Goal: Task Accomplishment & Management: Complete application form

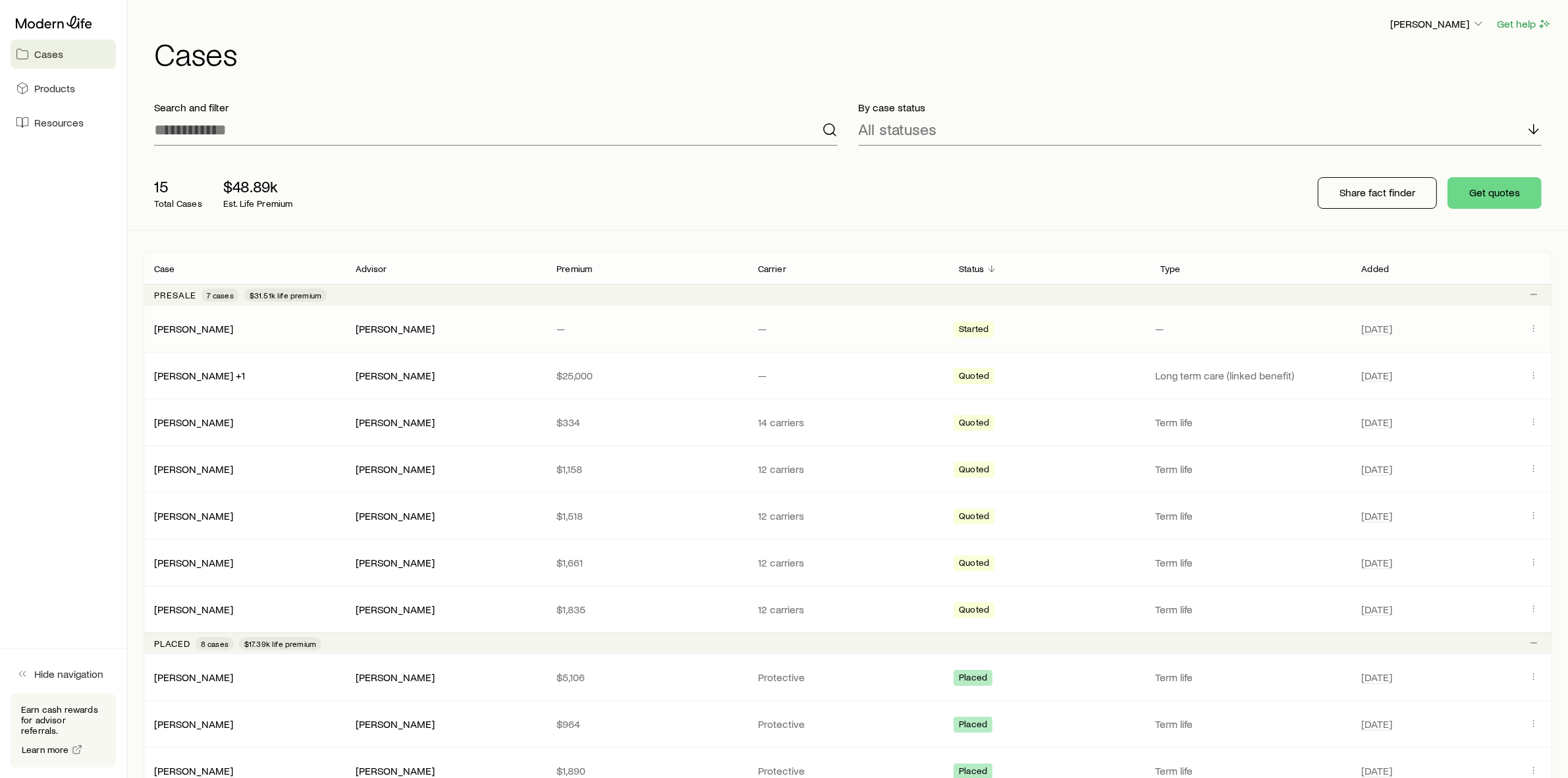
click at [316, 331] on div "[PERSON_NAME]" at bounding box center [245, 329] width 201 height 13
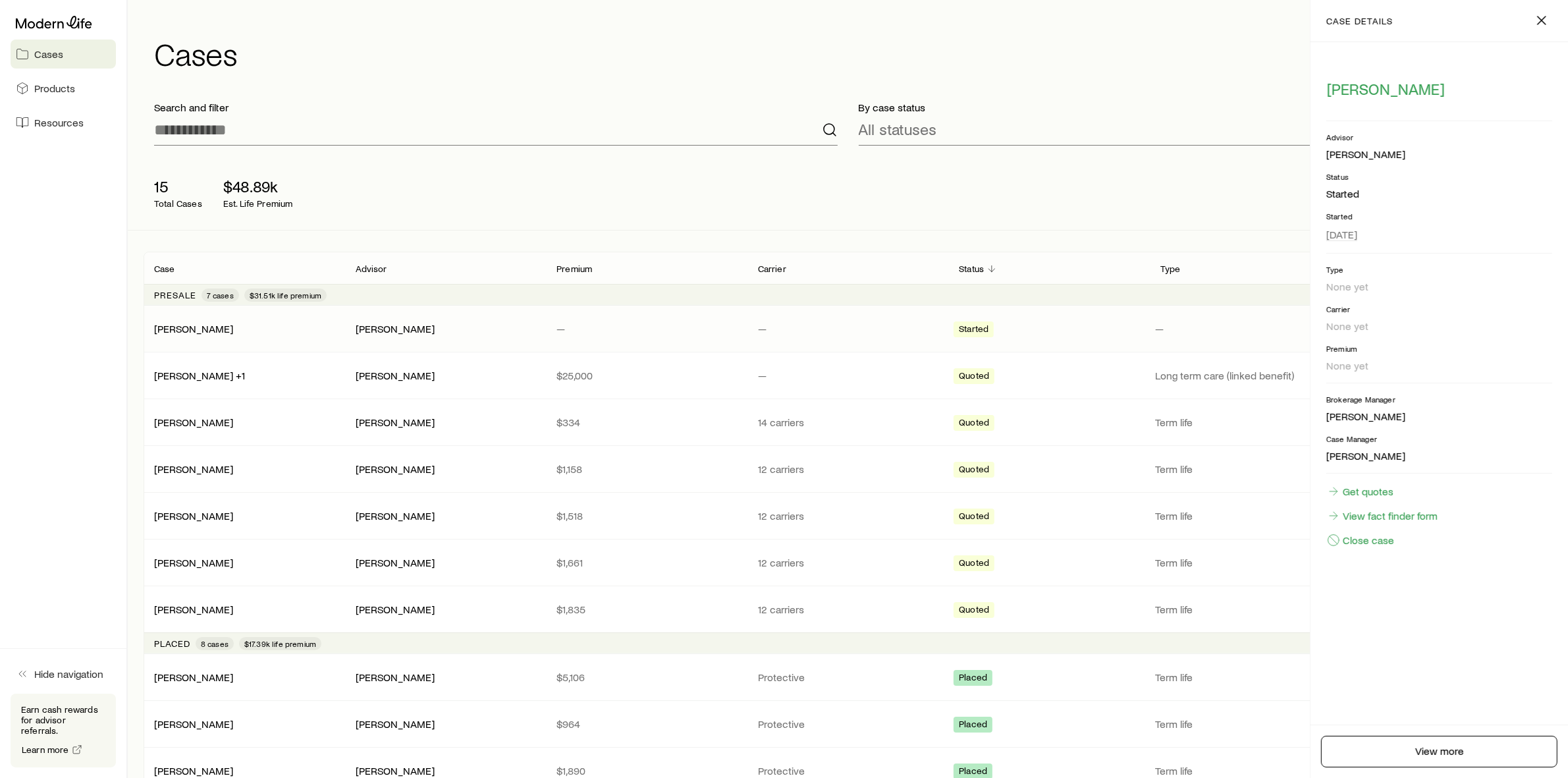
click at [455, 197] on div "15 Total Cases $48.89k Est. Life Premium" at bounding box center [355, 193] width 422 height 53
click at [542, 329] on div "[PERSON_NAME]" at bounding box center [446, 329] width 201 height 13
click at [1365, 518] on link "View fact finder form" at bounding box center [1383, 516] width 112 height 14
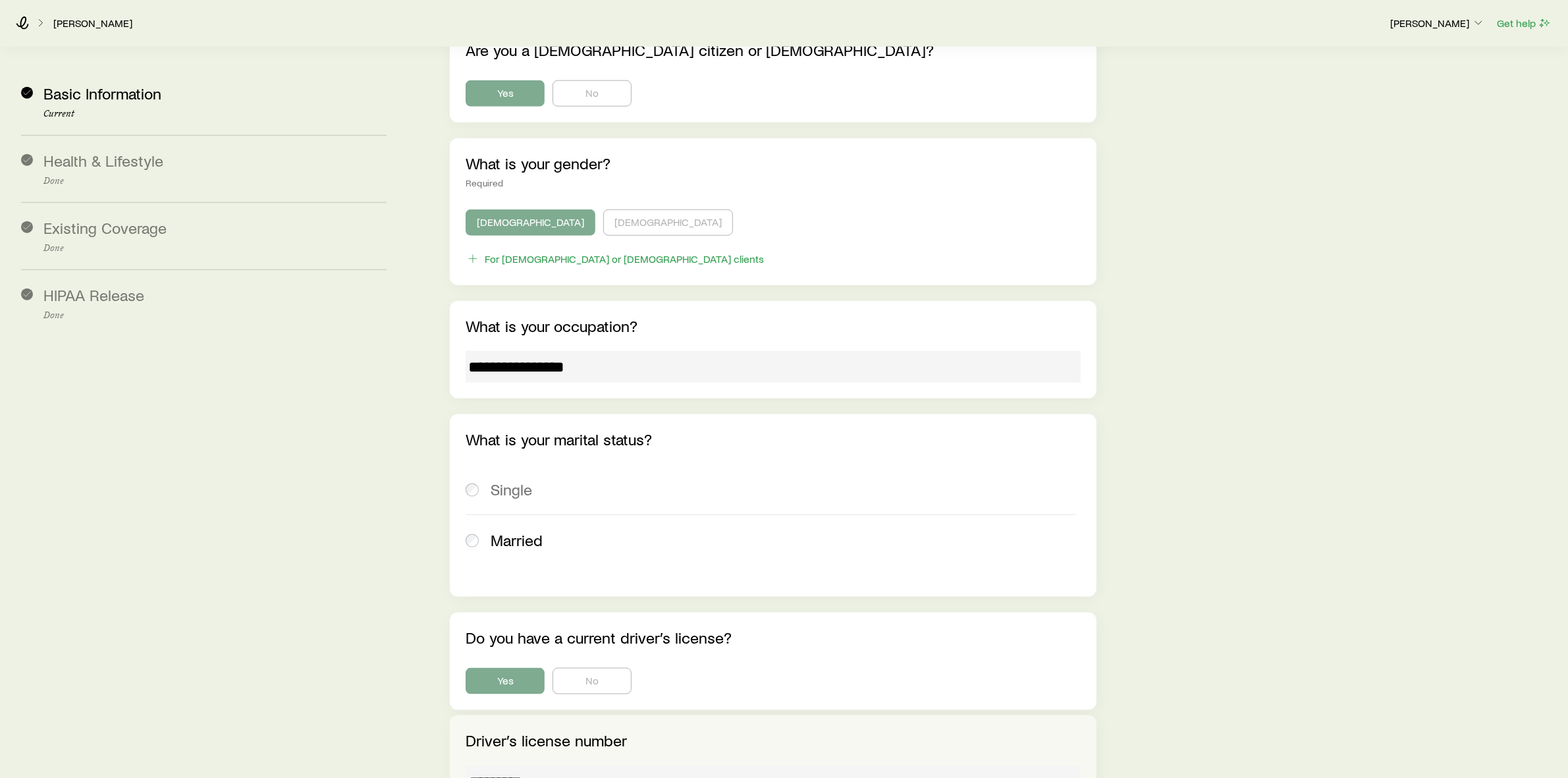
scroll to position [2758, 0]
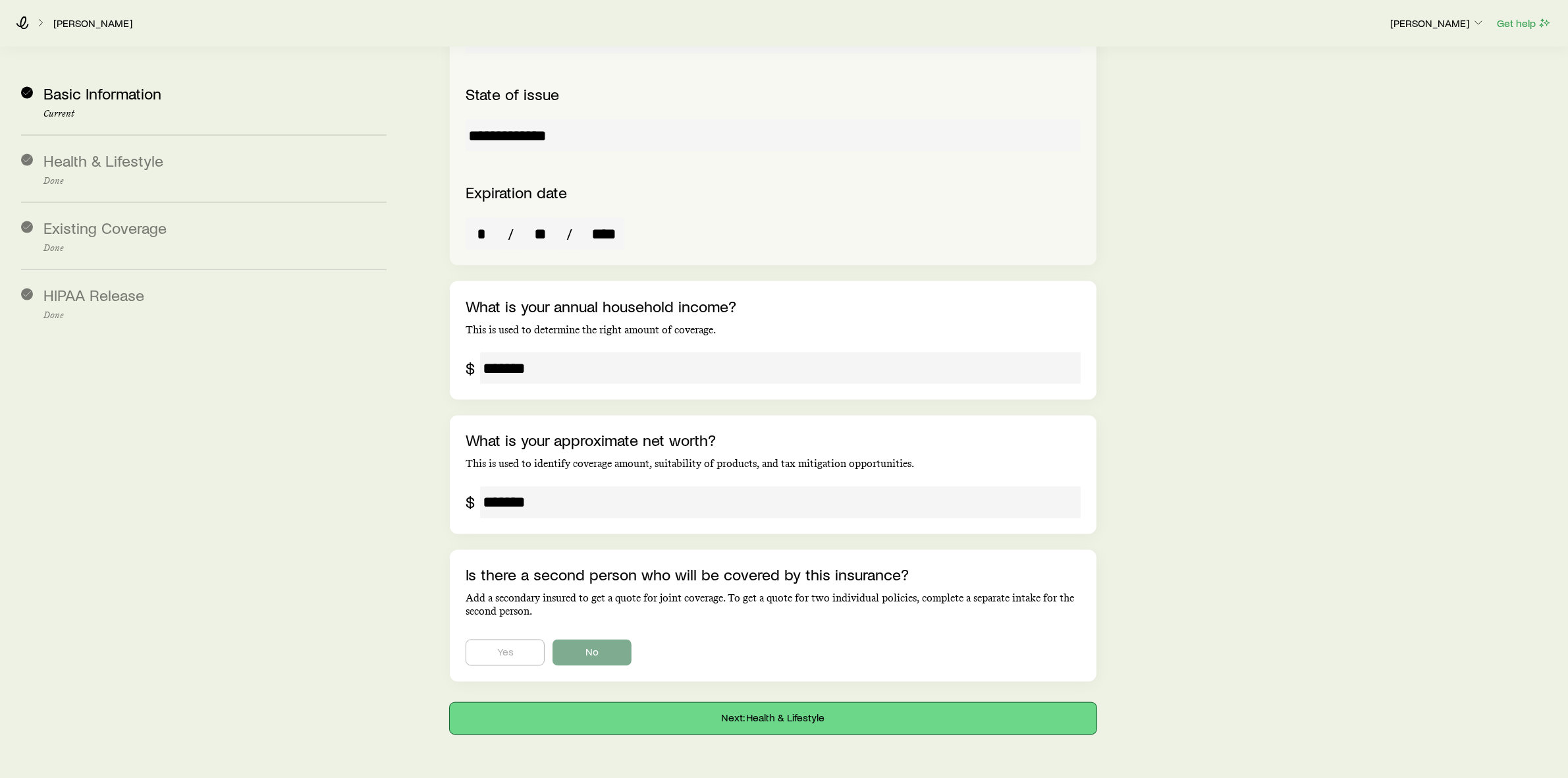
click at [735, 703] on button "Next: Health & Lifestyle" at bounding box center [773, 719] width 647 height 32
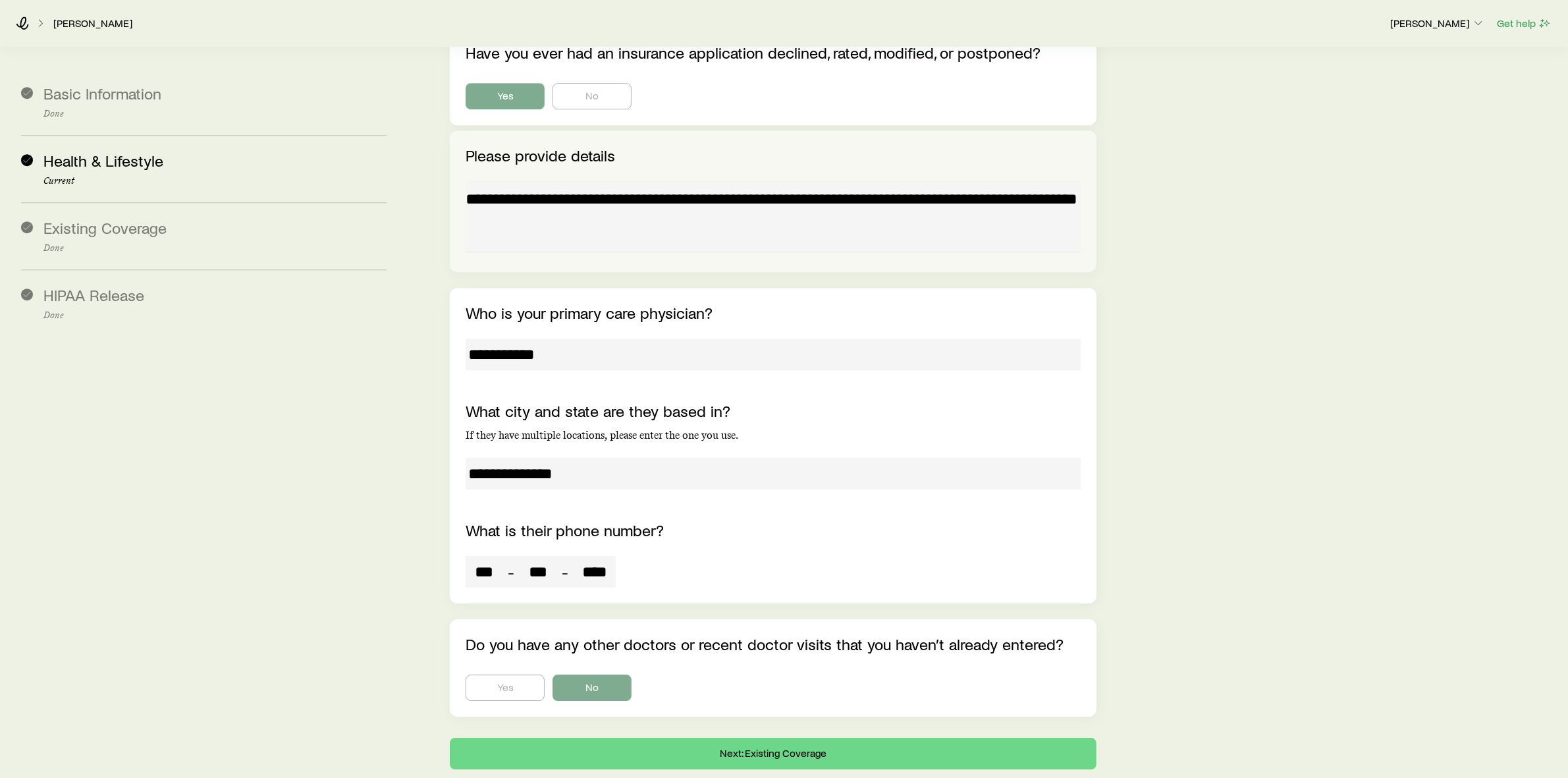
scroll to position [5211, 0]
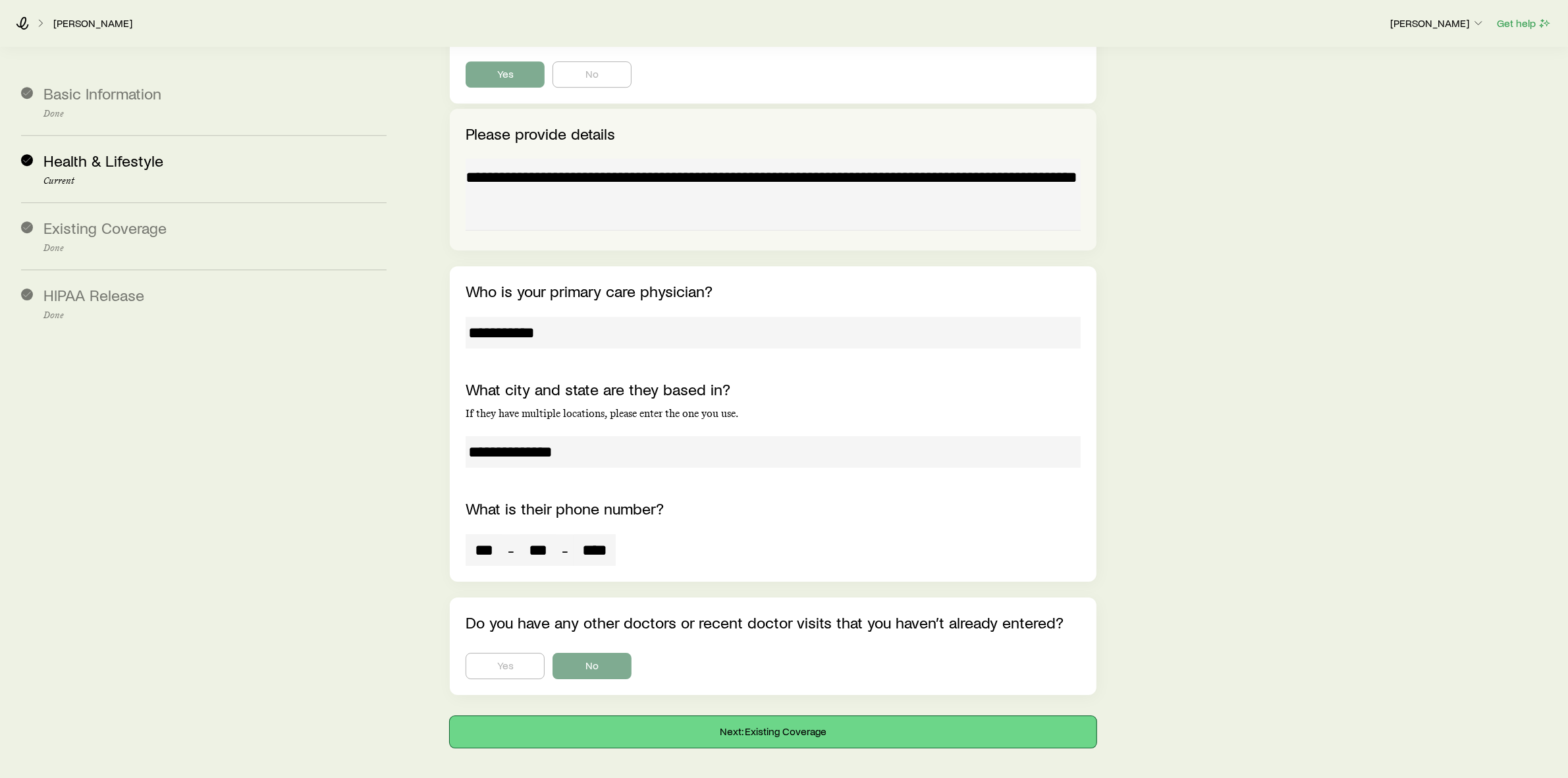
click at [735, 716] on button "Next: Existing Coverage" at bounding box center [773, 732] width 647 height 32
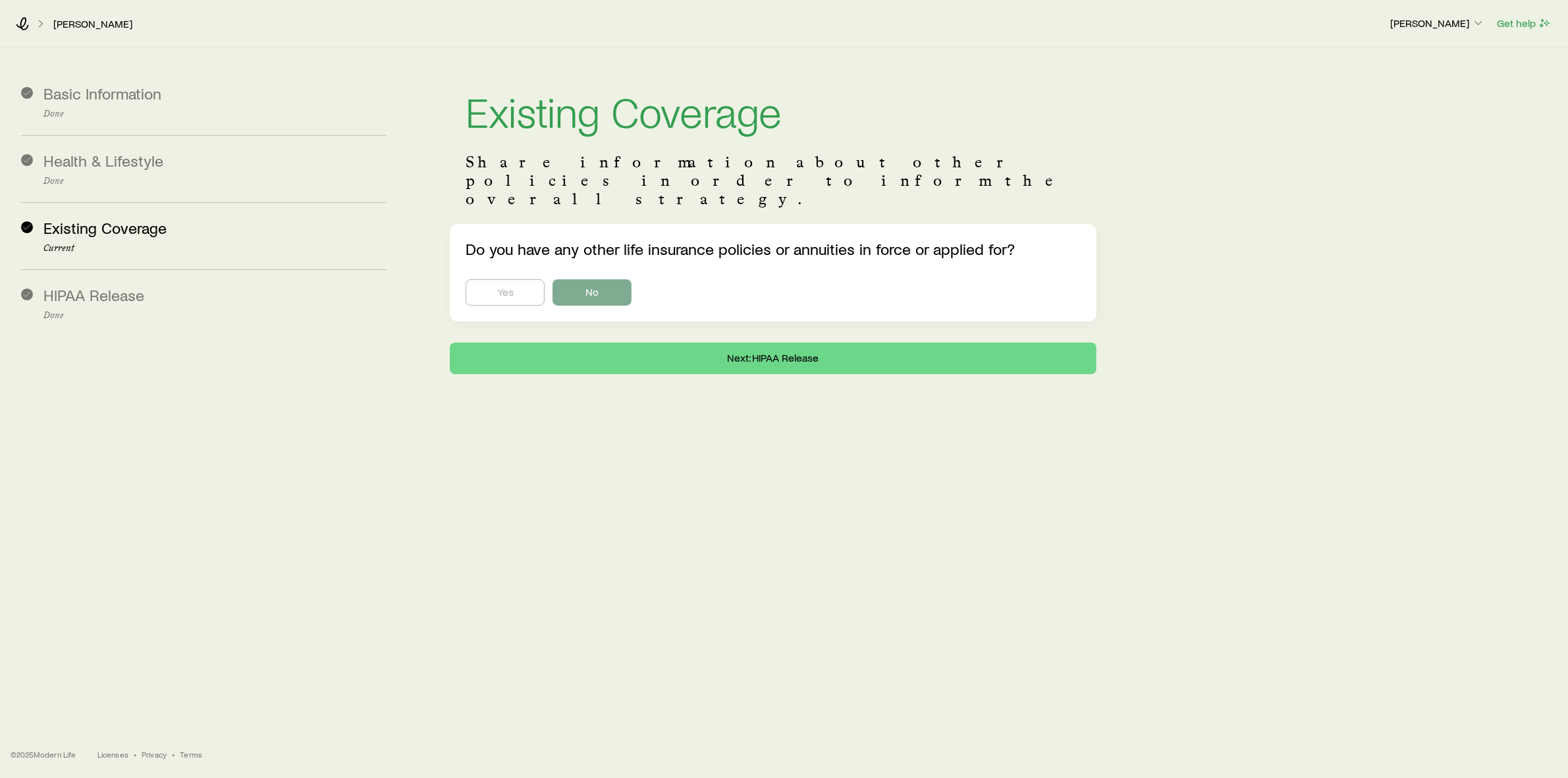
scroll to position [0, 0]
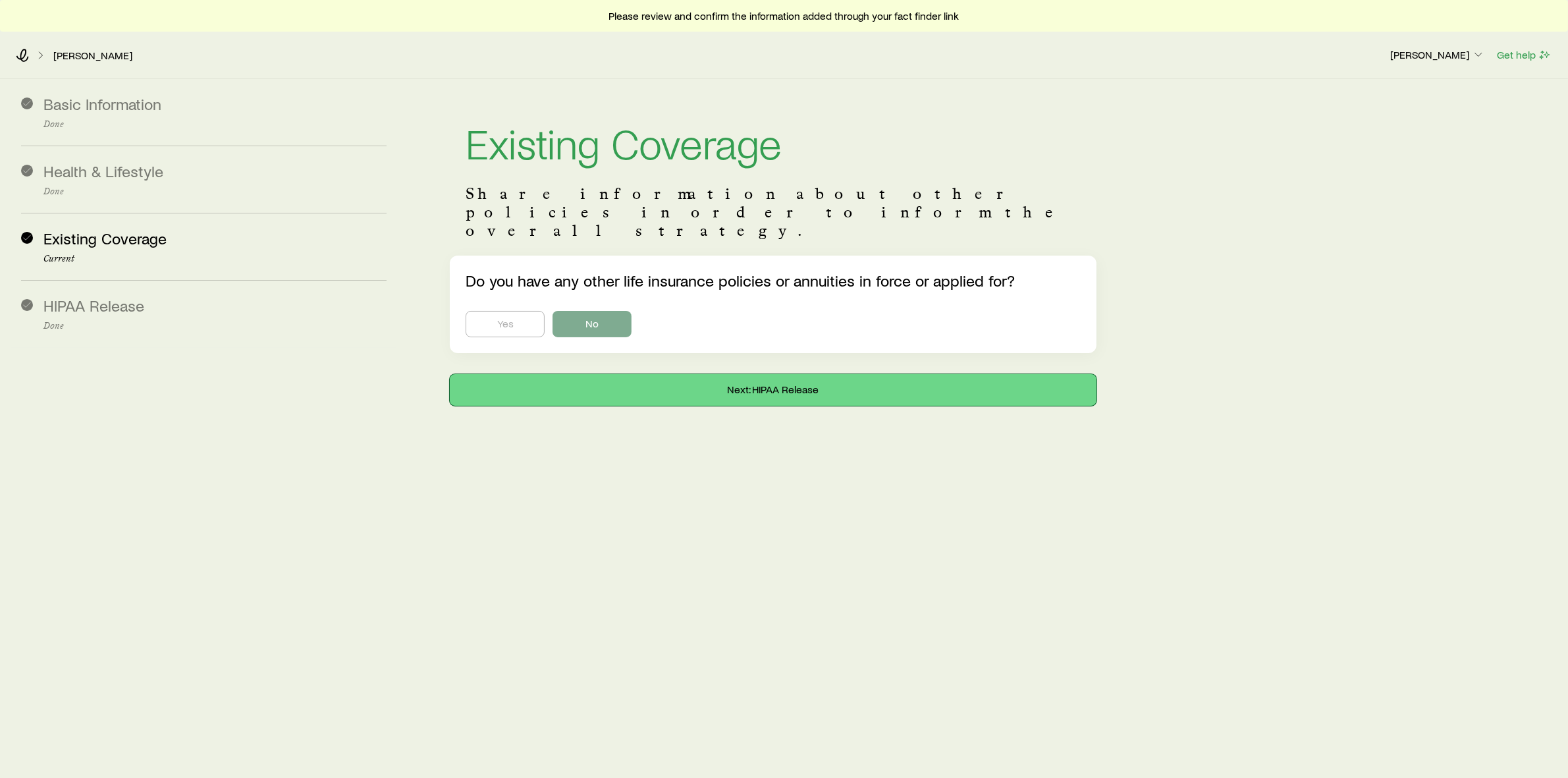
click at [697, 374] on button "Next: HIPAA Release" at bounding box center [773, 390] width 647 height 32
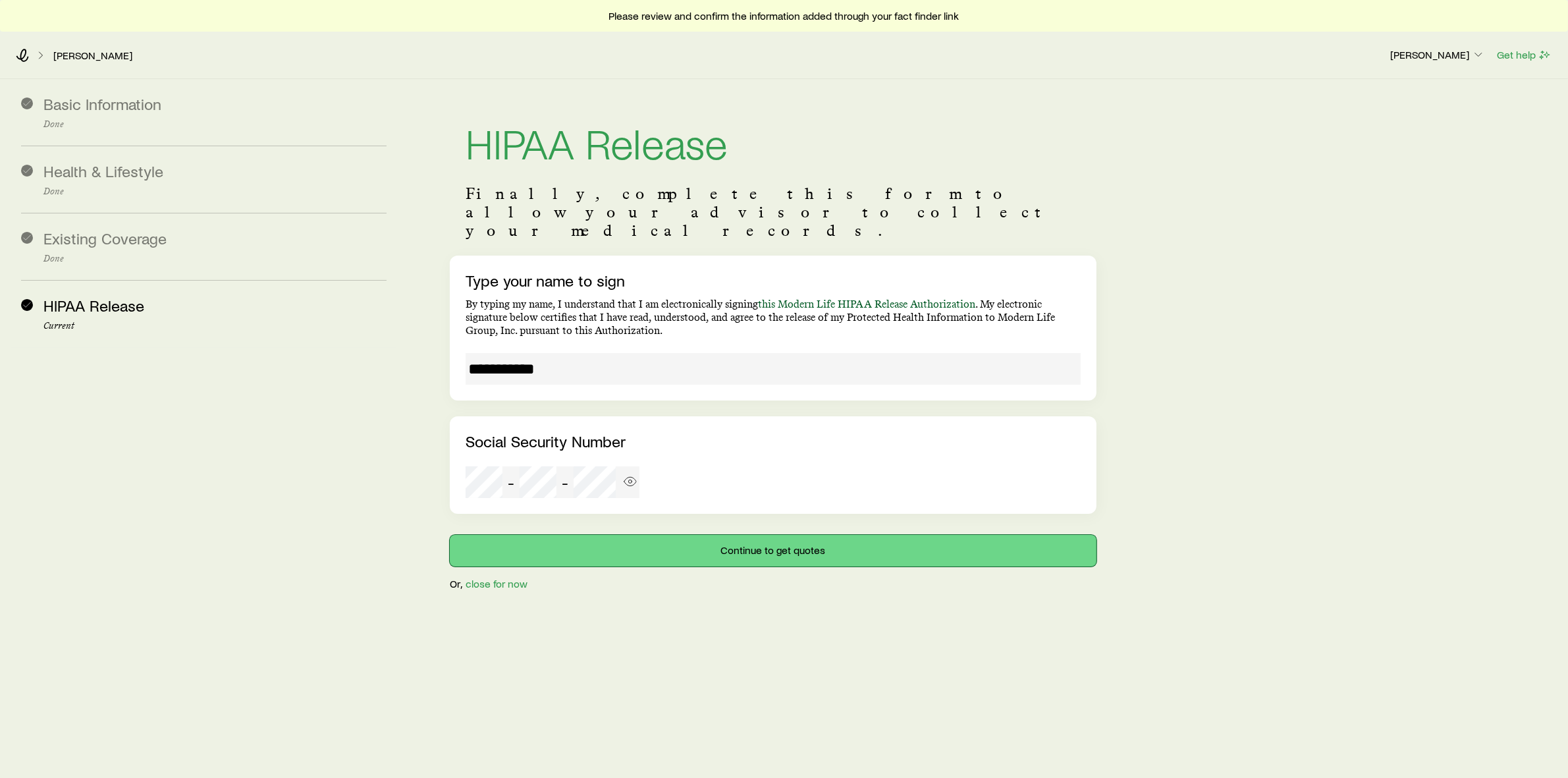
click at [729, 535] on button "Continue to get quotes" at bounding box center [773, 551] width 647 height 32
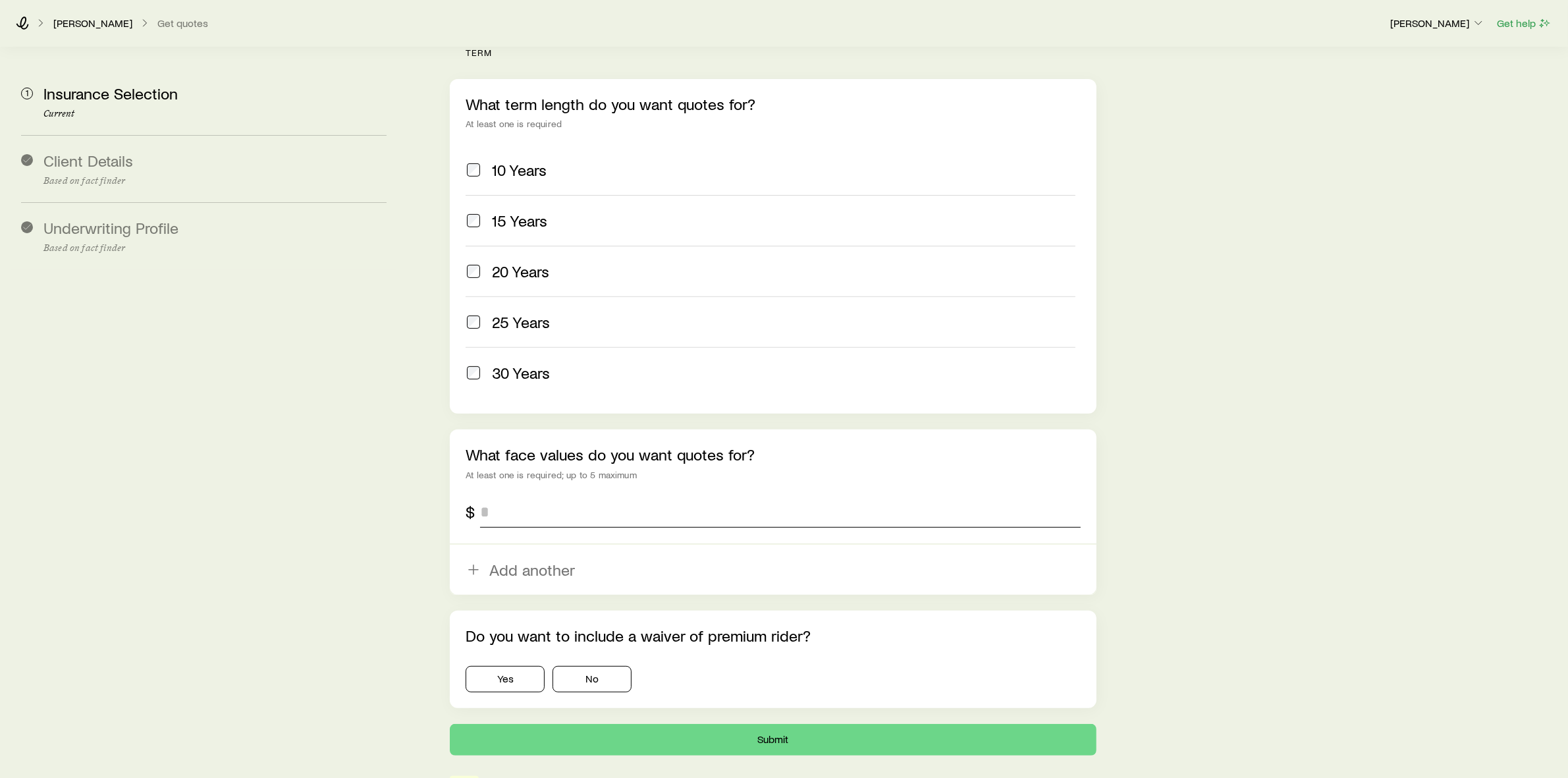
scroll to position [598, 0]
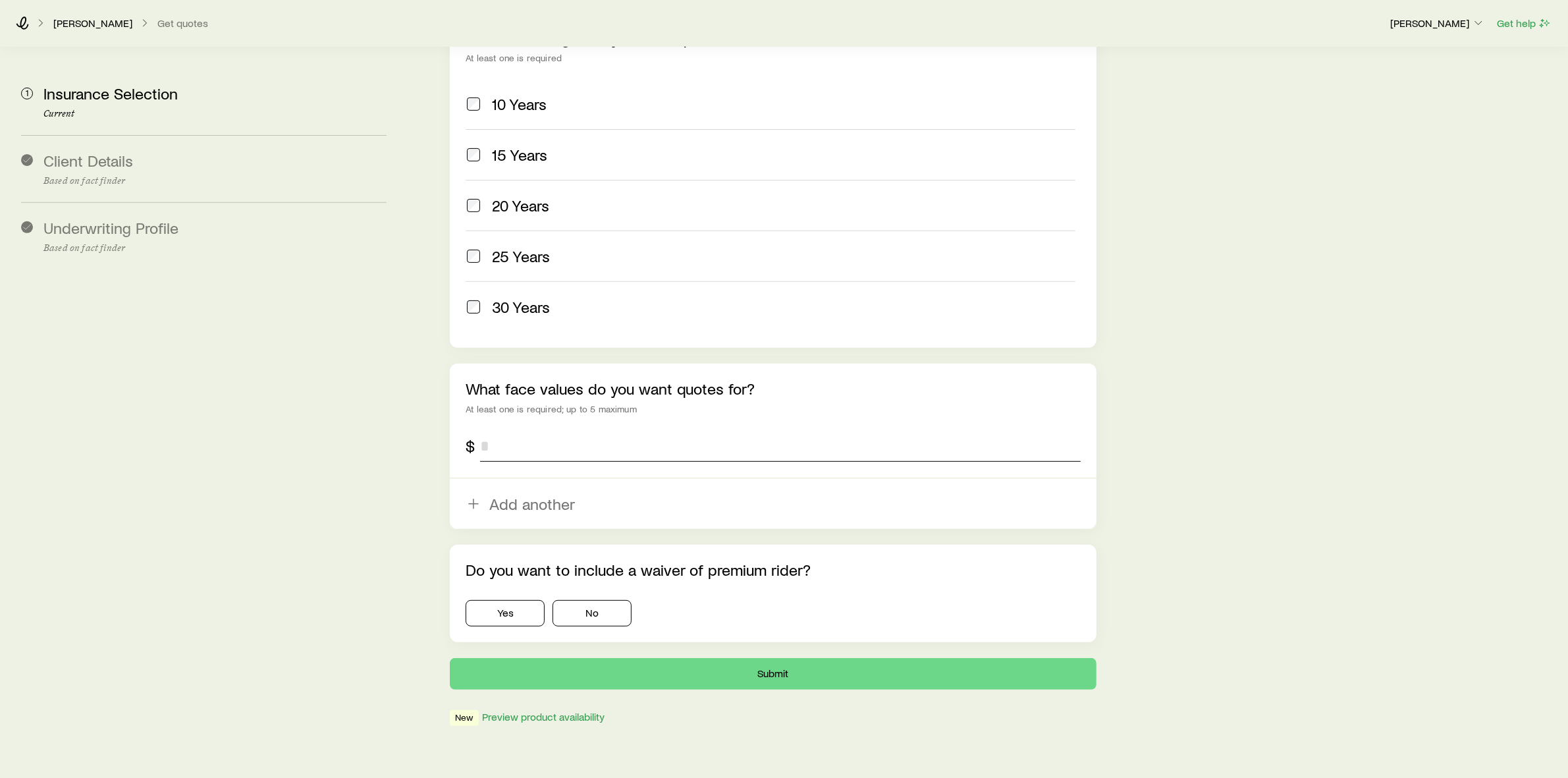
click at [489, 431] on input "tel" at bounding box center [780, 446] width 601 height 32
type input "*********"
click at [593, 600] on button "No" at bounding box center [592, 613] width 79 height 26
click at [731, 658] on button "Submit" at bounding box center [773, 674] width 647 height 32
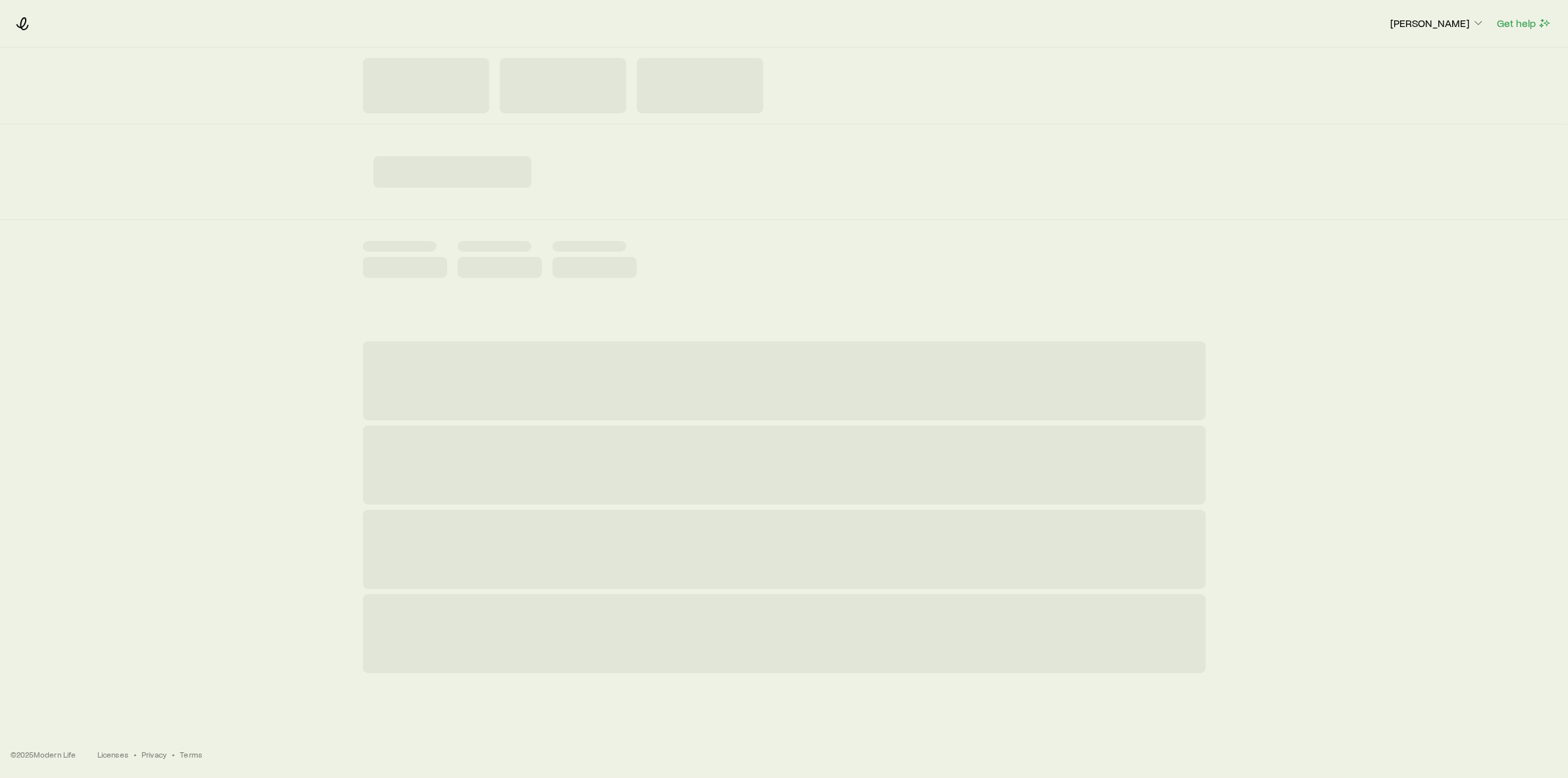
scroll to position [0, 0]
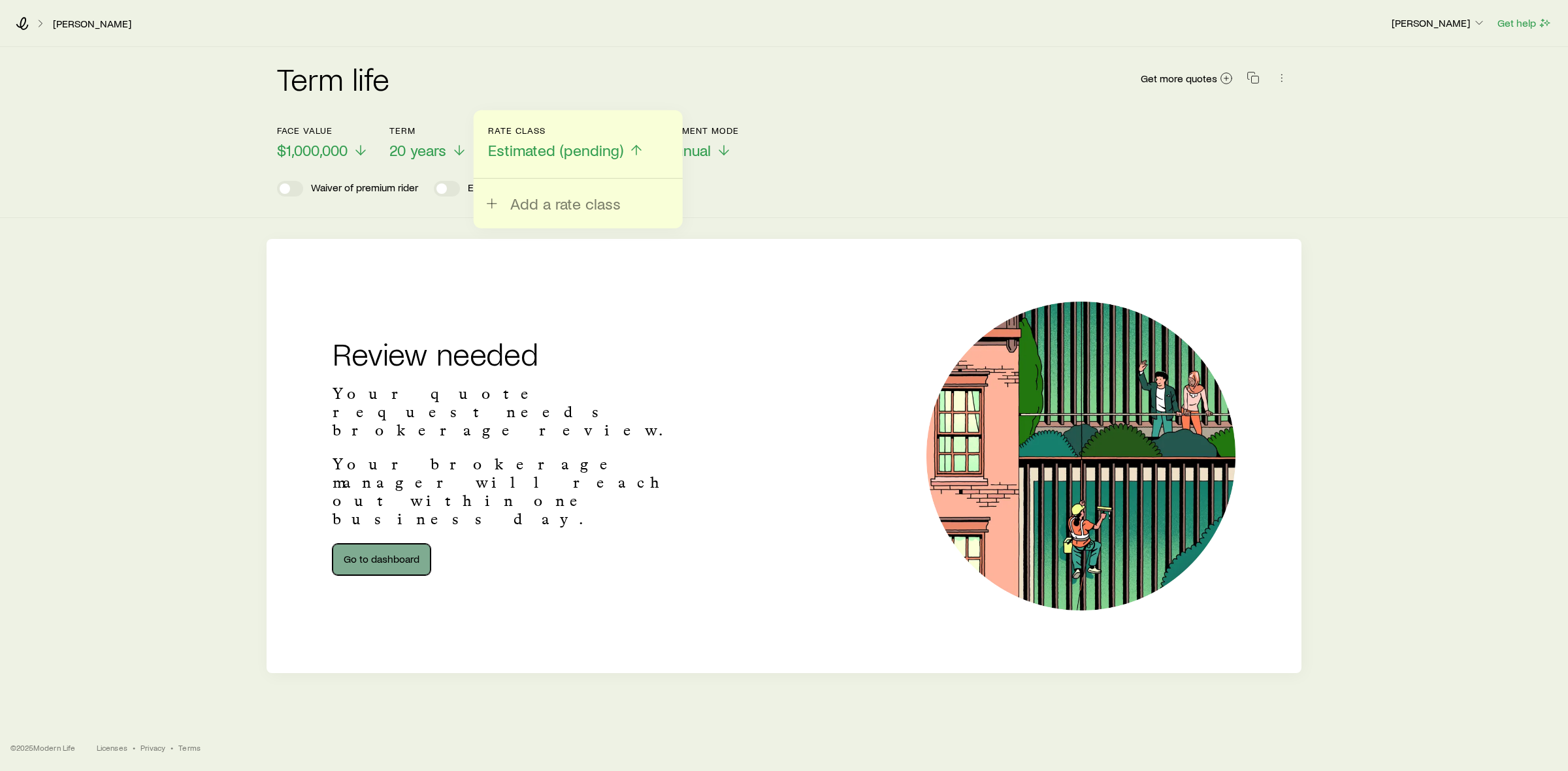
click at [374, 544] on link "Go to dashboard" at bounding box center [381, 559] width 98 height 31
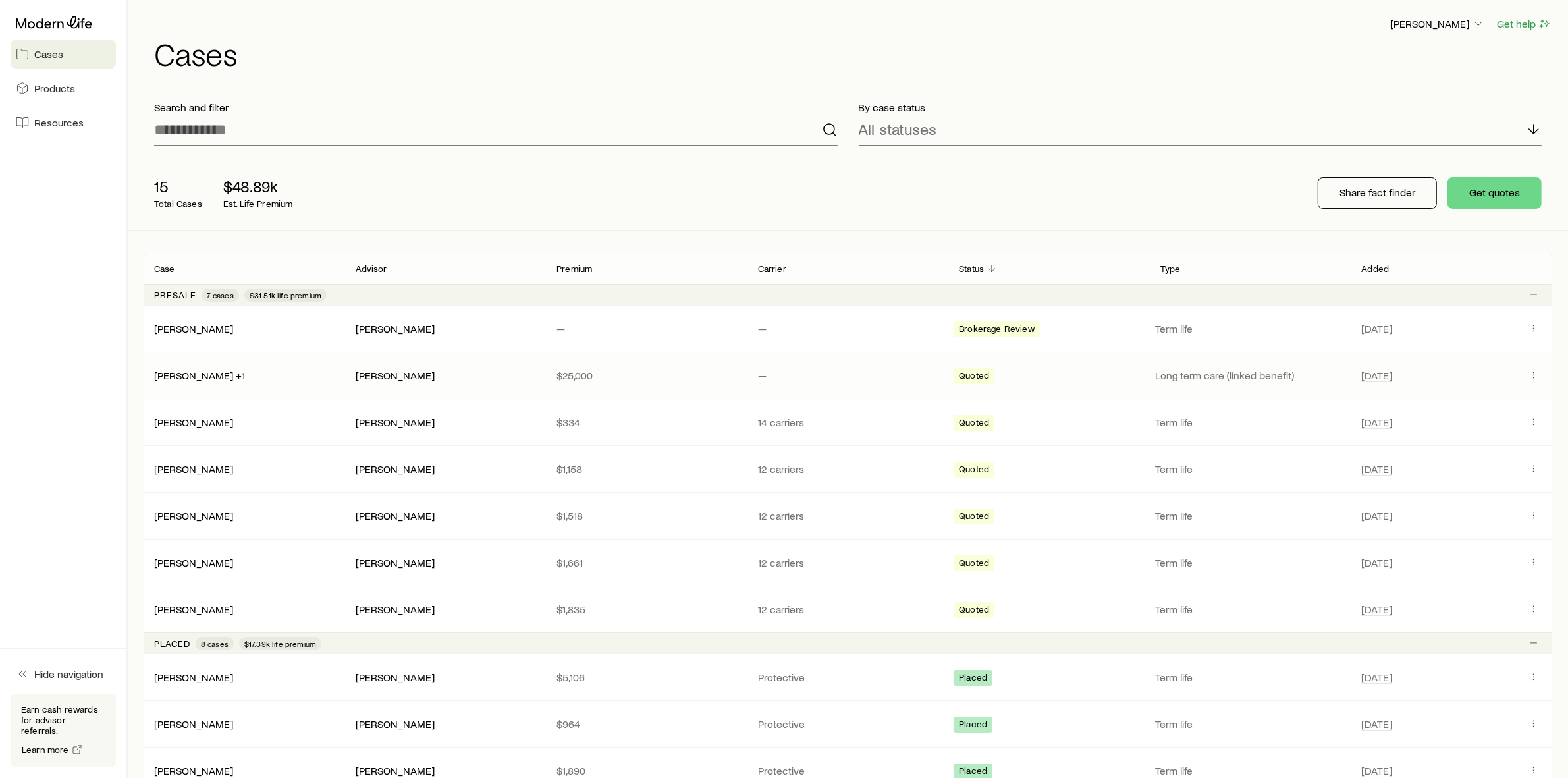
click at [440, 380] on div "[PERSON_NAME]" at bounding box center [445, 376] width 180 height 14
